Goal: Navigation & Orientation: Find specific page/section

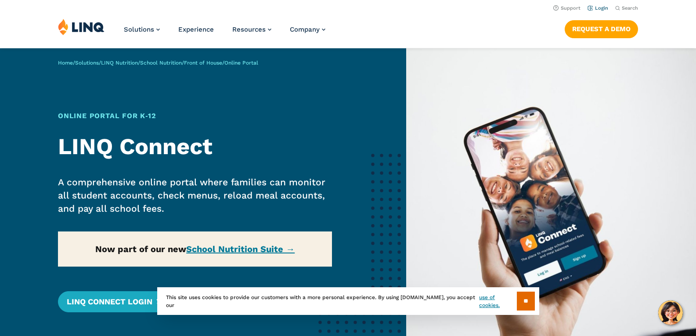
click at [597, 8] on link "Login" at bounding box center [598, 8] width 21 height 6
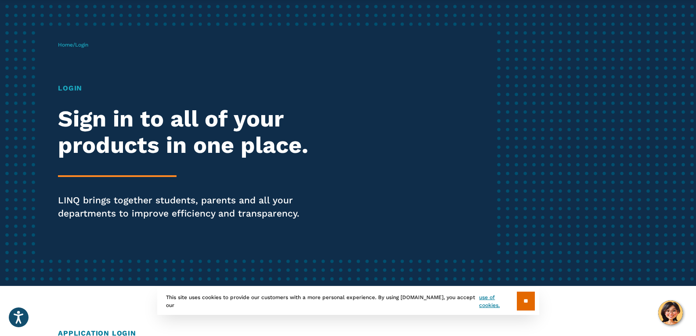
scroll to position [132, 0]
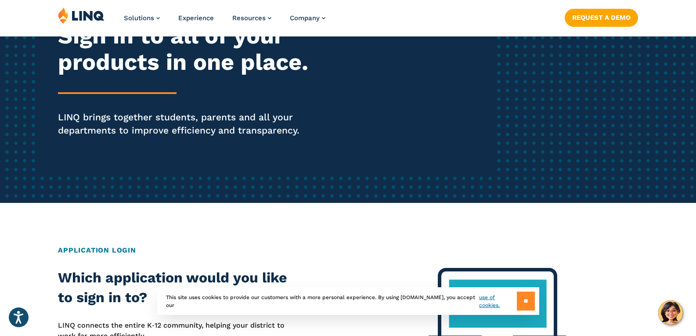
click at [525, 299] on input "**" at bounding box center [526, 301] width 18 height 19
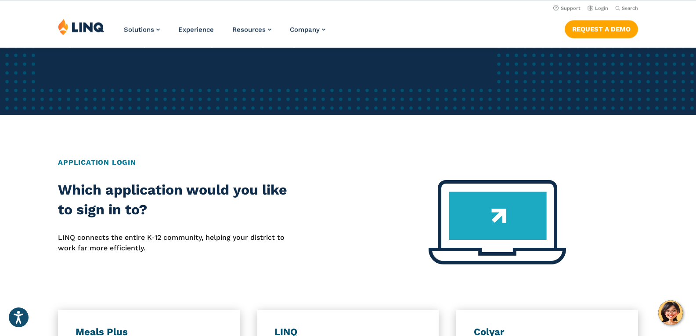
scroll to position [88, 0]
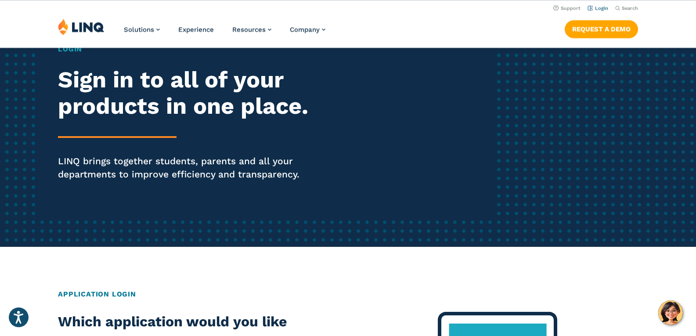
click at [595, 6] on link "Login" at bounding box center [598, 8] width 21 height 6
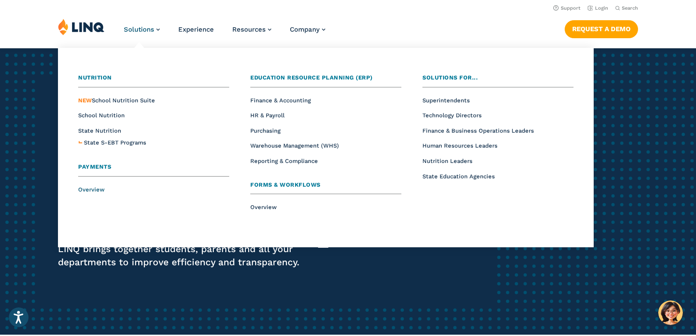
click at [85, 188] on span "Overview" at bounding box center [91, 189] width 26 height 7
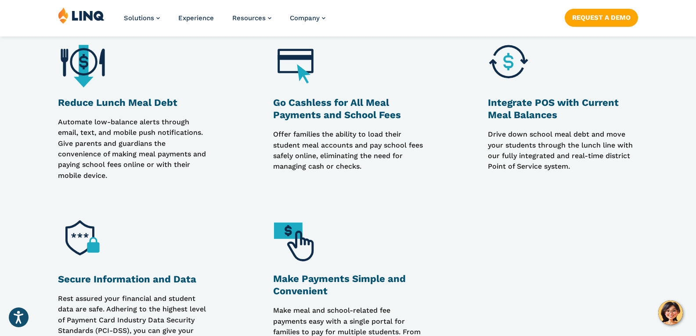
scroll to position [659, 0]
